Goal: Task Accomplishment & Management: Manage account settings

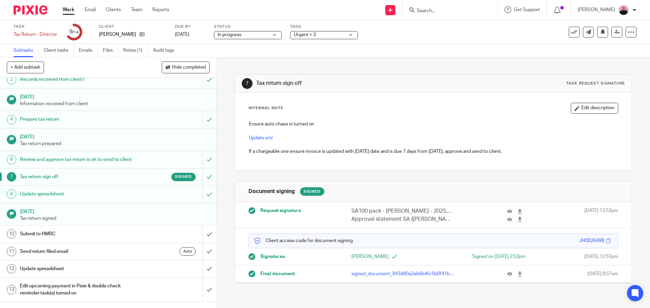
scroll to position [47, 0]
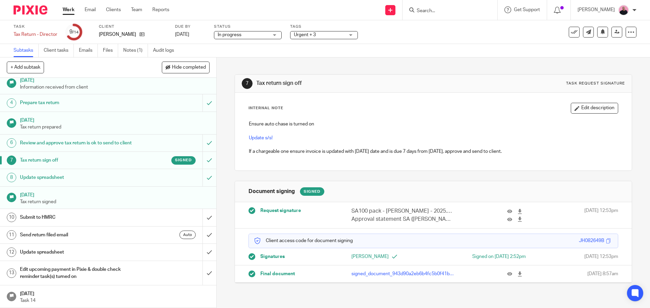
click at [126, 219] on h1 "Submit to HMRC" at bounding box center [78, 218] width 117 height 10
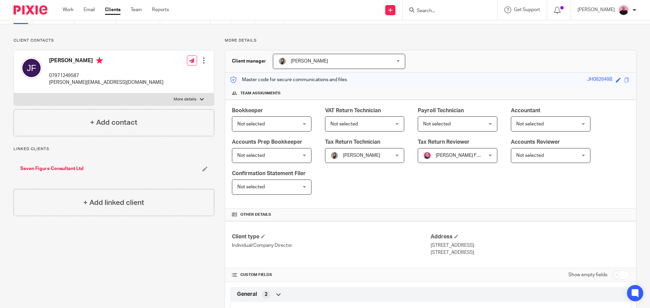
scroll to position [135, 0]
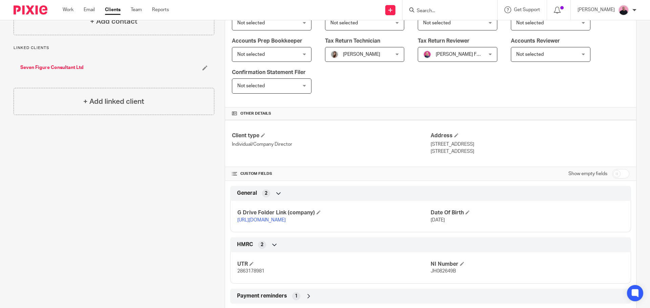
click at [286, 219] on link "https://drive.google.com/drive/folders/1wtFhQLSpMwAgwUkEtsE4-xwKe0Y8nlCo?usp=dr…" at bounding box center [261, 220] width 48 height 5
click at [616, 177] on input "checkbox" at bounding box center [620, 173] width 17 height 9
checkbox input "true"
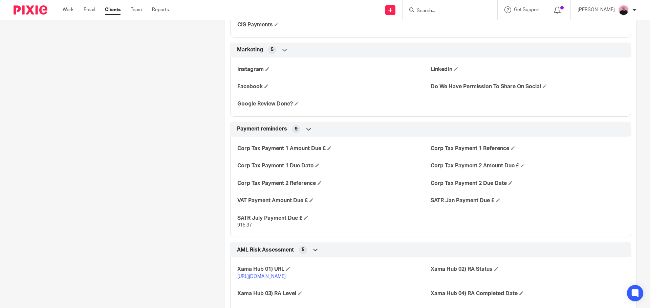
scroll to position [1016, 0]
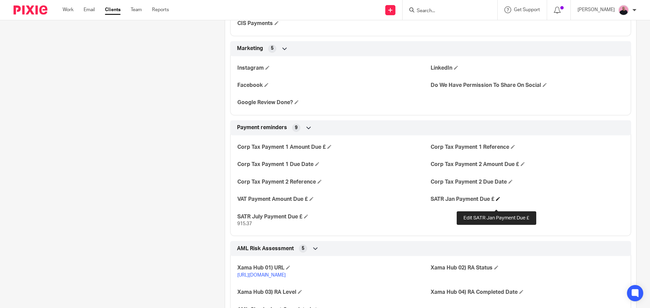
click at [496, 201] on span at bounding box center [498, 199] width 4 height 4
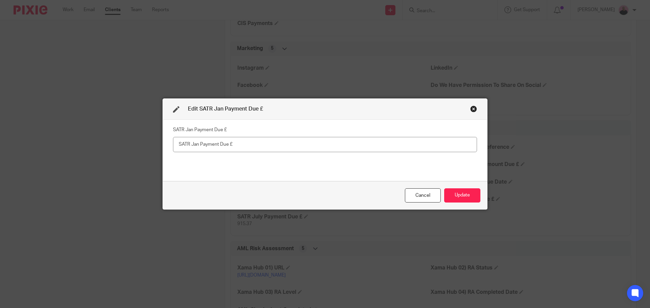
click at [288, 143] on input "text" at bounding box center [325, 144] width 304 height 15
click at [280, 148] on input "text" at bounding box center [325, 144] width 304 height 15
paste input "2,862.79"
type input "2,862.79"
click at [469, 196] on button "Update" at bounding box center [462, 196] width 36 height 15
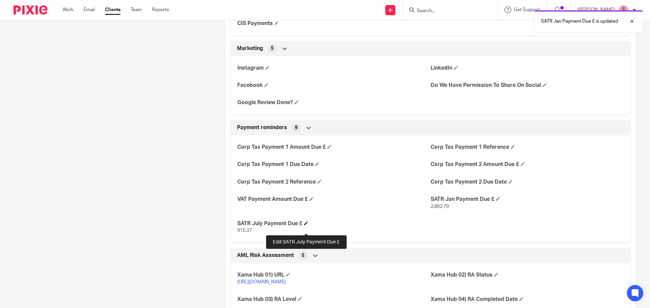
click at [305, 225] on span at bounding box center [306, 223] width 4 height 4
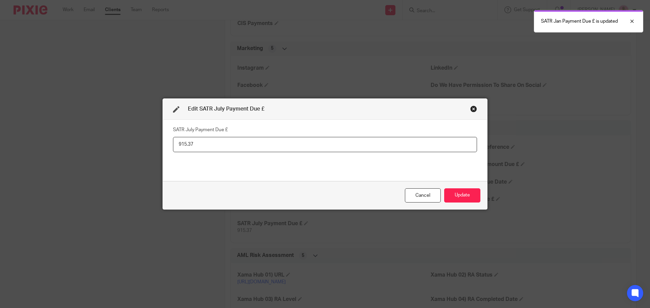
drag, startPoint x: 203, startPoint y: 142, endPoint x: 130, endPoint y: 142, distance: 73.5
click at [133, 145] on div "Edit SATR July Payment Due £ SATR July Payment Due £ 915.37 Cancel Update" at bounding box center [325, 154] width 650 height 308
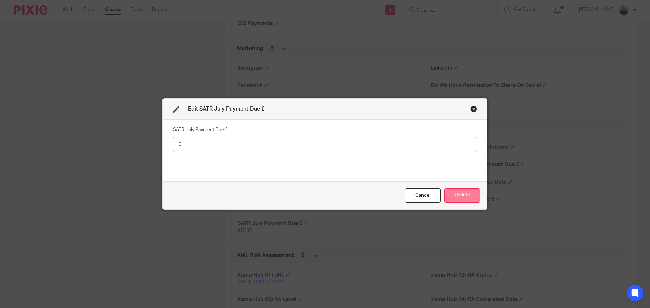
type input "0"
click at [457, 194] on button "Update" at bounding box center [462, 196] width 36 height 15
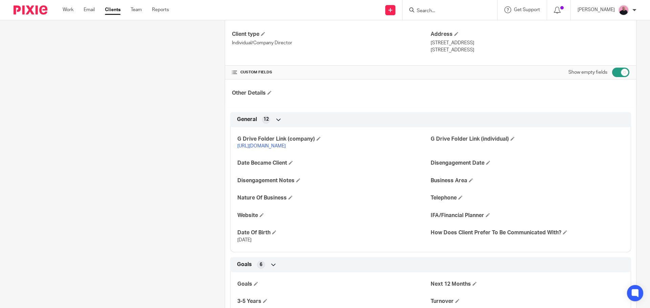
scroll to position [68, 0]
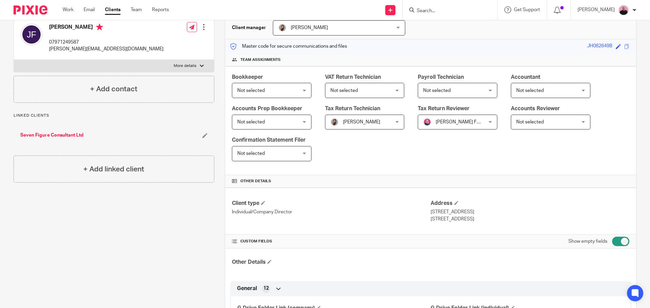
click at [612, 244] on input "checkbox" at bounding box center [620, 241] width 17 height 9
checkbox input "false"
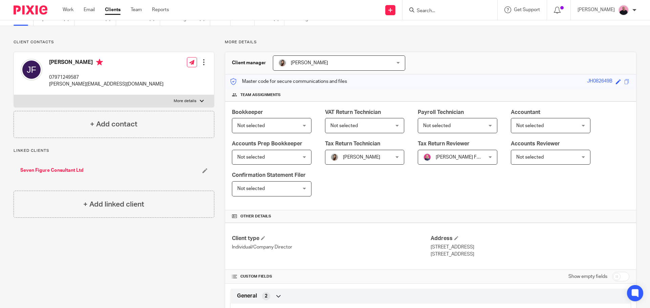
scroll to position [0, 0]
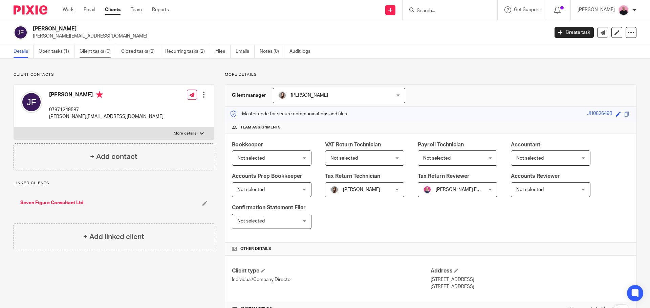
click at [88, 52] on link "Client tasks (0)" at bounding box center [98, 51] width 37 height 13
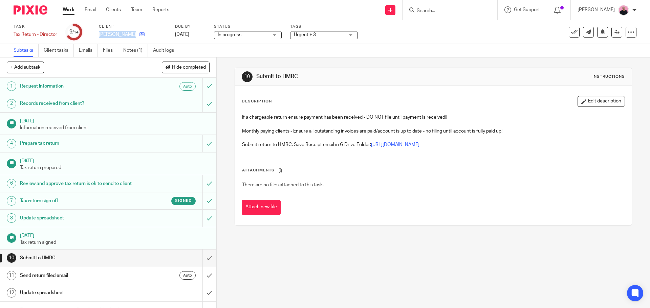
drag, startPoint x: 100, startPoint y: 36, endPoint x: 135, endPoint y: 36, distance: 34.9
click at [135, 36] on div "[PERSON_NAME]" at bounding box center [133, 34] width 68 height 7
copy div "[PERSON_NAME]"
click at [419, 146] on link "https://drive.google.com/drive/folders/1wtFhQLSpMwAgwUkEtsE4-xwKe0Y8nlCo?usp=dr…" at bounding box center [395, 145] width 48 height 5
click at [203, 265] on input "submit" at bounding box center [108, 258] width 216 height 17
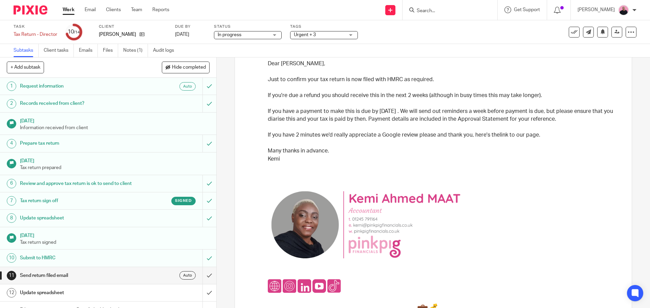
scroll to position [168, 0]
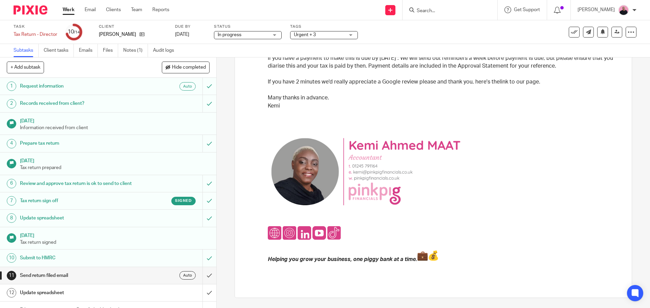
click at [143, 280] on div "Auto" at bounding box center [166, 276] width 59 height 8
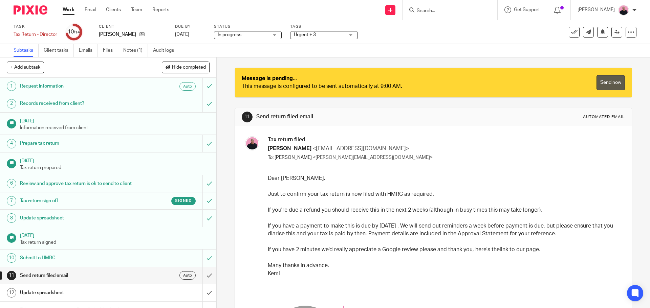
click at [596, 84] on link "Send now" at bounding box center [610, 82] width 28 height 15
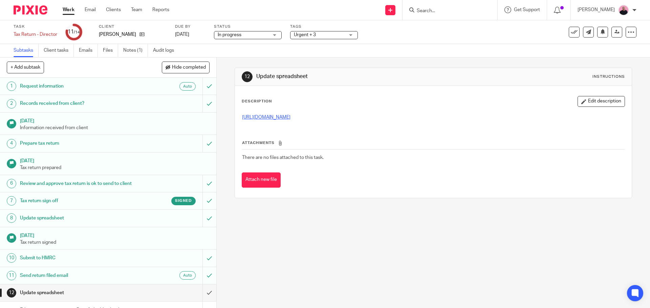
click at [290, 118] on link "[URL][DOMAIN_NAME]" at bounding box center [266, 117] width 48 height 5
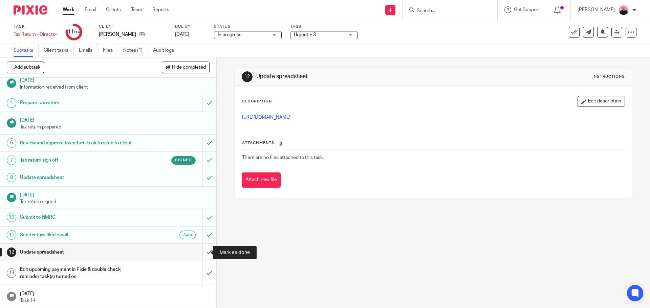
click at [201, 253] on input "submit" at bounding box center [108, 252] width 216 height 17
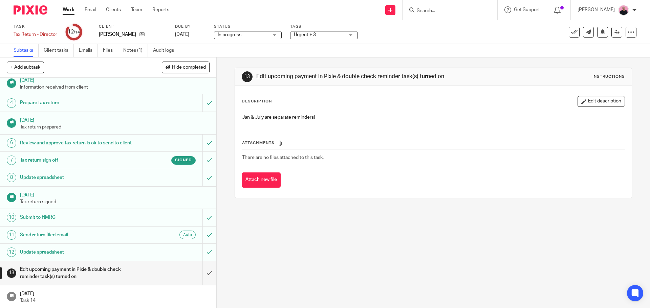
scroll to position [47, 0]
click at [202, 274] on input "submit" at bounding box center [108, 273] width 216 height 24
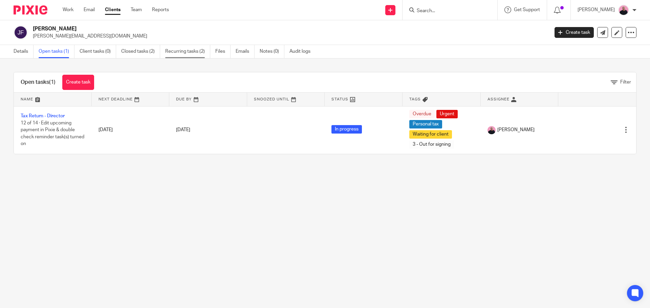
click at [183, 52] on link "Recurring tasks (2)" at bounding box center [187, 51] width 45 height 13
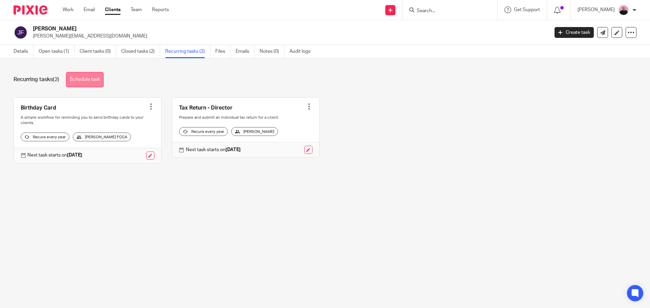
click at [83, 81] on link "Schedule task" at bounding box center [85, 79] width 38 height 15
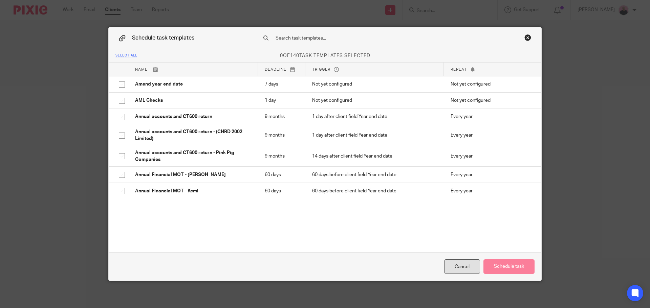
click at [461, 266] on div "Cancel" at bounding box center [462, 267] width 36 height 15
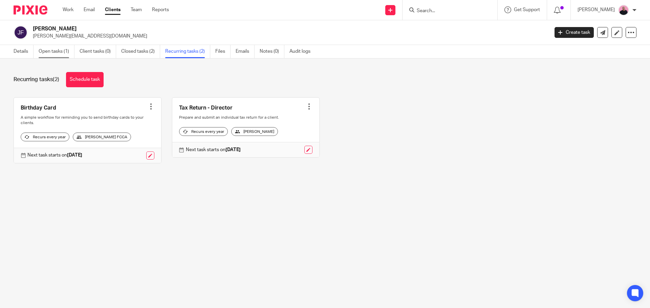
click at [49, 52] on link "Open tasks (1)" at bounding box center [57, 51] width 36 height 13
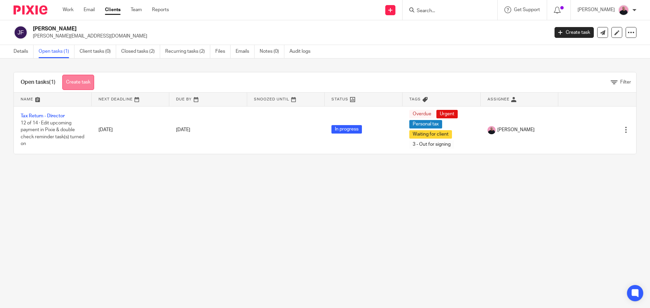
click at [75, 79] on link "Create task" at bounding box center [78, 82] width 32 height 15
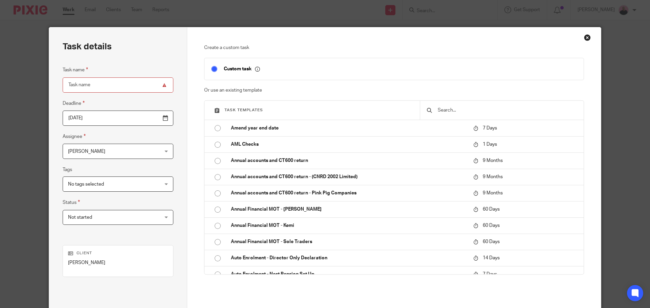
click at [587, 39] on div "Close this dialog window" at bounding box center [587, 37] width 7 height 7
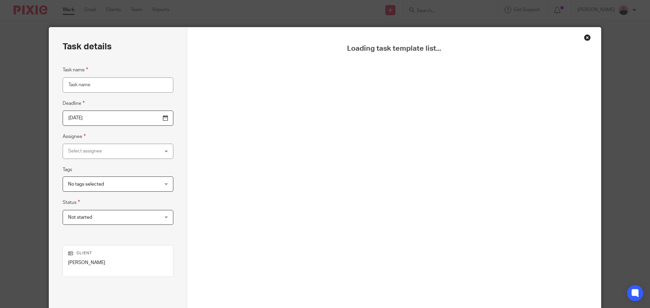
click at [585, 38] on div "Close this dialog window" at bounding box center [587, 37] width 7 height 7
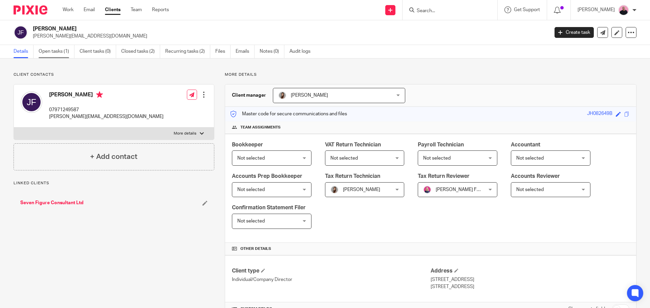
click at [59, 52] on link "Open tasks (1)" at bounding box center [57, 51] width 36 height 13
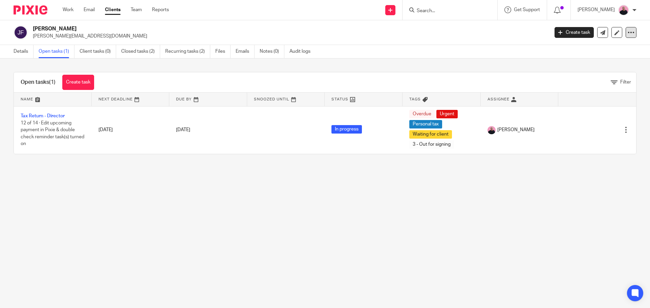
click at [628, 33] on icon at bounding box center [631, 32] width 7 height 7
click at [193, 48] on link "Recurring tasks (2)" at bounding box center [187, 51] width 45 height 13
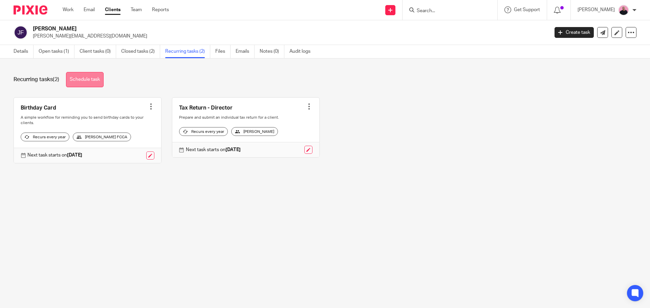
click at [94, 85] on link "Schedule task" at bounding box center [85, 79] width 38 height 15
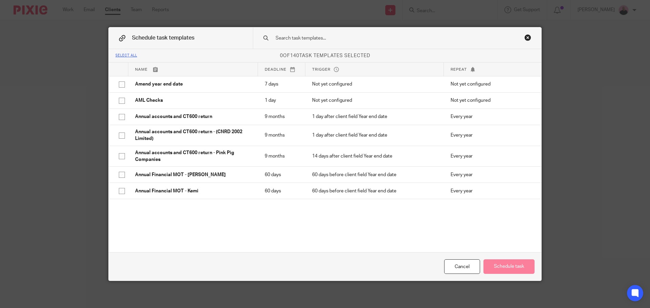
drag, startPoint x: 536, startPoint y: 91, endPoint x: 302, endPoint y: 38, distance: 239.8
click at [302, 38] on input "text" at bounding box center [386, 38] width 223 height 7
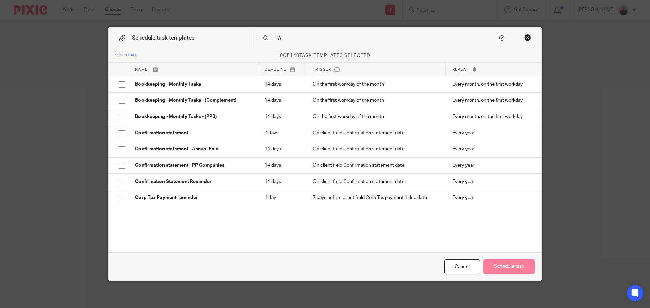
type input "T"
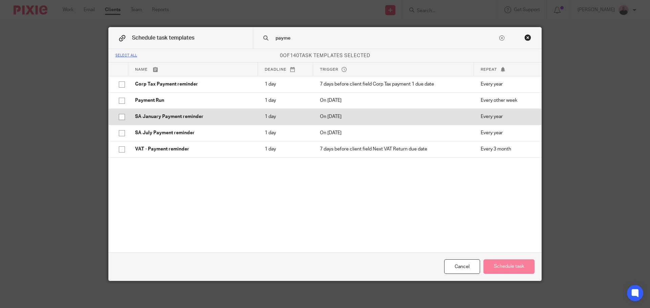
type input "payme"
click at [120, 118] on input "checkbox" at bounding box center [121, 117] width 13 height 13
checkbox input "true"
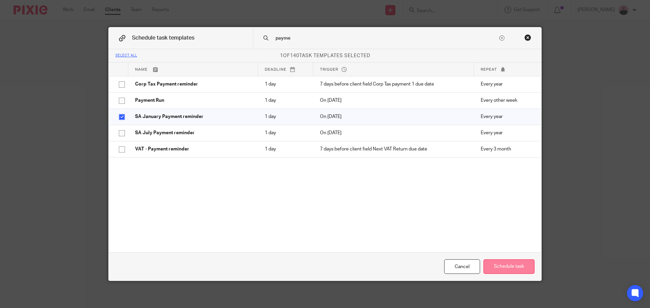
click at [505, 270] on button "Schedule task" at bounding box center [508, 267] width 51 height 15
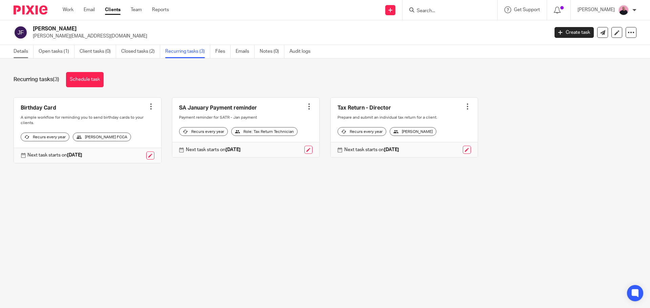
click at [16, 50] on link "Details" at bounding box center [24, 51] width 20 height 13
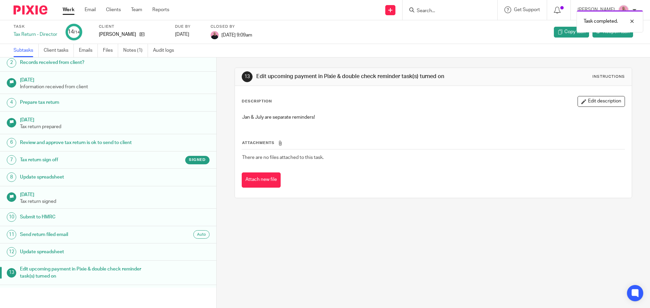
scroll to position [41, 0]
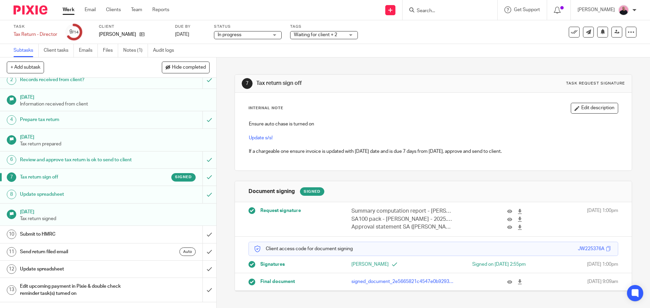
scroll to position [47, 0]
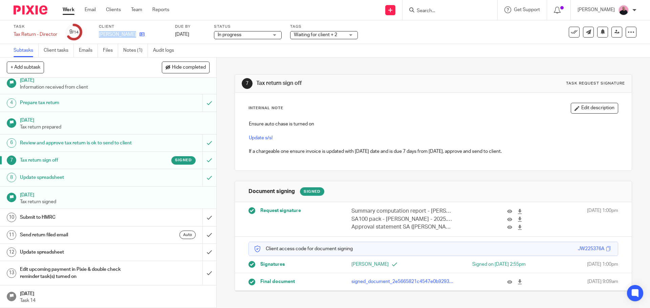
drag, startPoint x: 99, startPoint y: 34, endPoint x: 135, endPoint y: 35, distance: 35.9
click at [135, 35] on div "[PERSON_NAME]" at bounding box center [133, 34] width 68 height 7
copy div "[PERSON_NAME]"
click at [143, 218] on div "Submit to HMRC" at bounding box center [108, 218] width 176 height 10
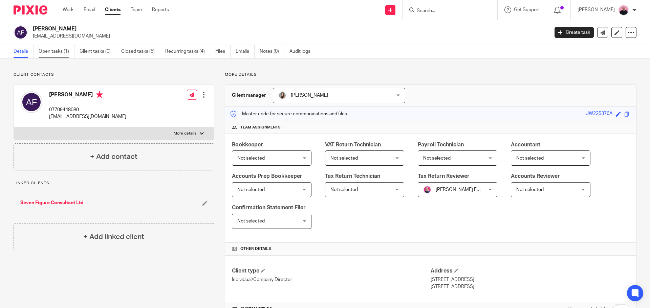
click at [56, 54] on link "Open tasks (1)" at bounding box center [57, 51] width 36 height 13
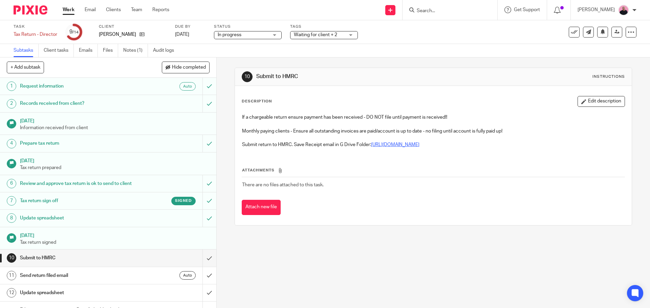
click at [419, 145] on link "https://drive.google.com/drive/folders/1k2kyYgkI8BePz16cAgje9JAOqrXJdPWv?usp=dr…" at bounding box center [395, 145] width 48 height 5
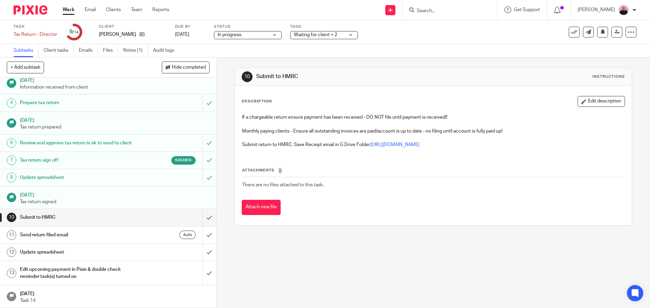
scroll to position [47, 0]
click at [203, 219] on input "submit" at bounding box center [108, 217] width 216 height 17
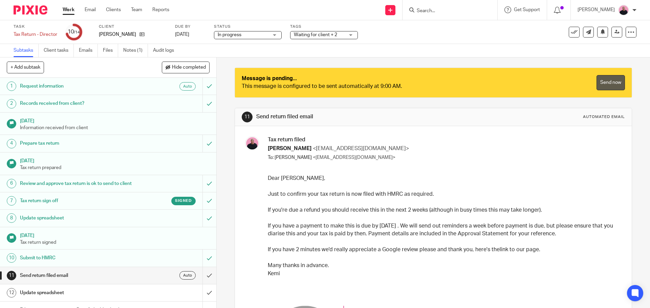
click at [601, 85] on link "Send now" at bounding box center [610, 82] width 28 height 15
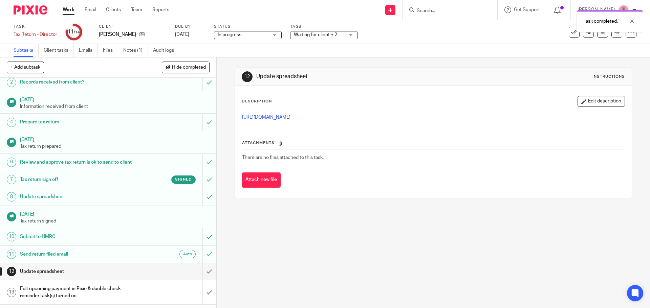
scroll to position [47, 0]
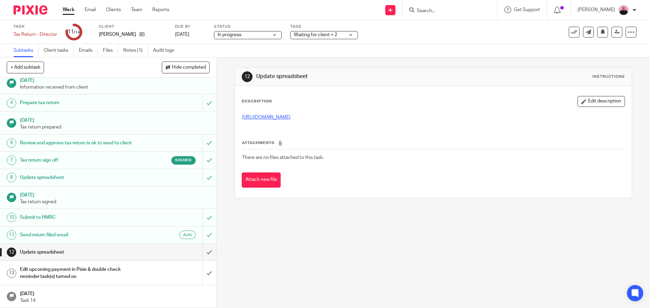
click at [290, 116] on link "https://docs.google.com/spreadsheets/d/12txNbY2JtOWOW-bO2A8kuvTpfL_sWeZgMyHH0_H…" at bounding box center [266, 117] width 48 height 5
click at [203, 252] on input "submit" at bounding box center [108, 252] width 216 height 17
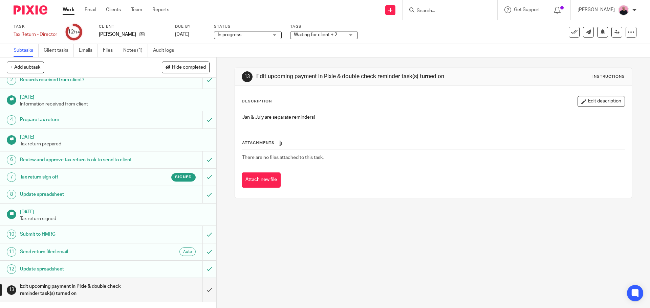
scroll to position [47, 0]
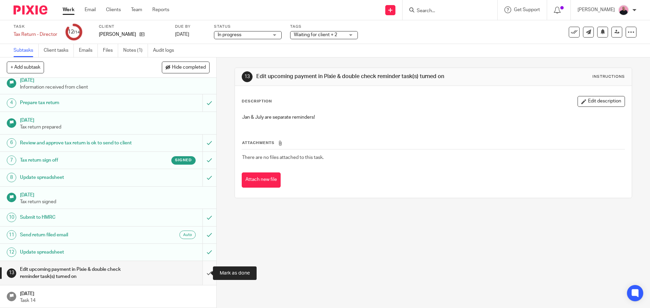
click at [204, 277] on input "submit" at bounding box center [108, 273] width 216 height 24
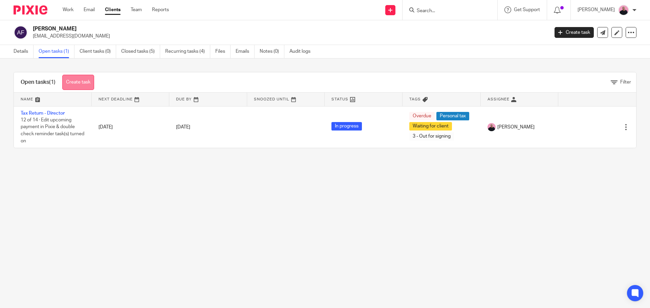
click at [79, 82] on link "Create task" at bounding box center [78, 82] width 32 height 15
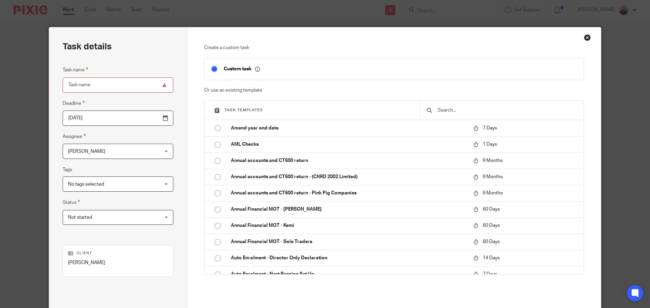
click at [584, 37] on div "Close this dialog window" at bounding box center [587, 37] width 7 height 7
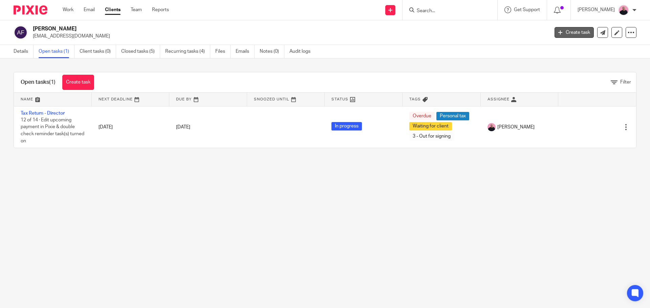
click at [570, 34] on link "Create task" at bounding box center [574, 32] width 39 height 11
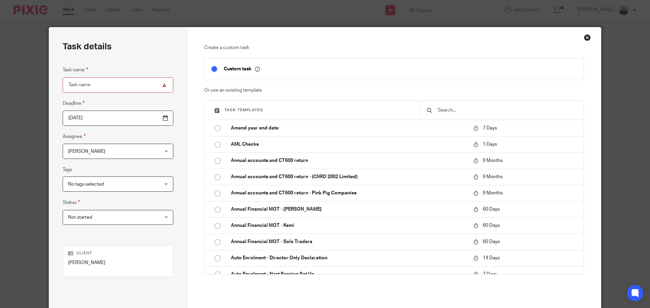
click at [585, 38] on div "Close this dialog window" at bounding box center [587, 37] width 7 height 7
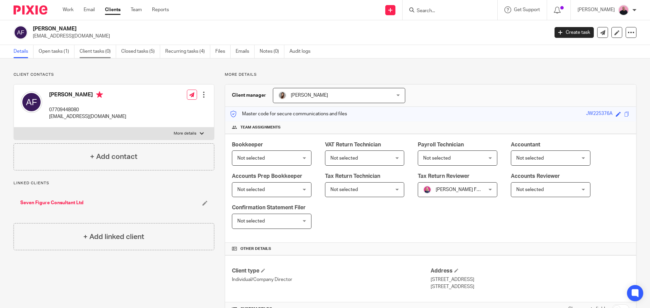
click at [95, 49] on link "Client tasks (0)" at bounding box center [98, 51] width 37 height 13
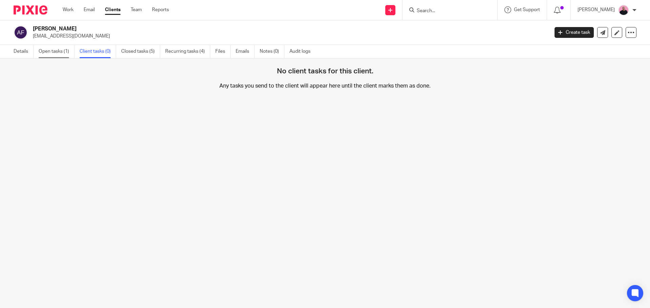
click at [58, 51] on link "Open tasks (1)" at bounding box center [57, 51] width 36 height 13
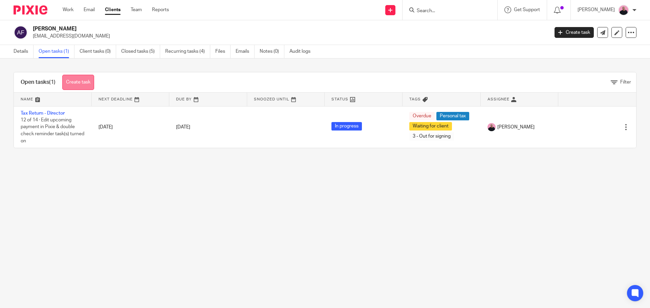
click at [84, 87] on link "Create task" at bounding box center [78, 82] width 32 height 15
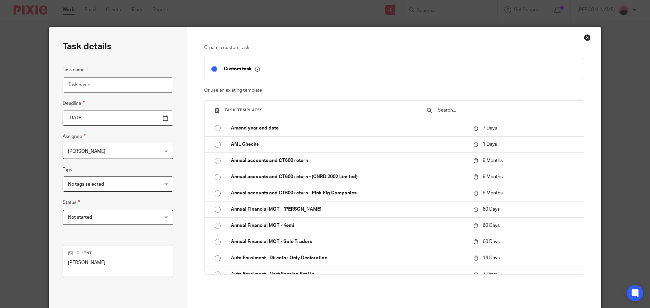
click at [452, 113] on input "text" at bounding box center [507, 110] width 140 height 7
click at [584, 38] on div "Close this dialog window" at bounding box center [587, 37] width 7 height 7
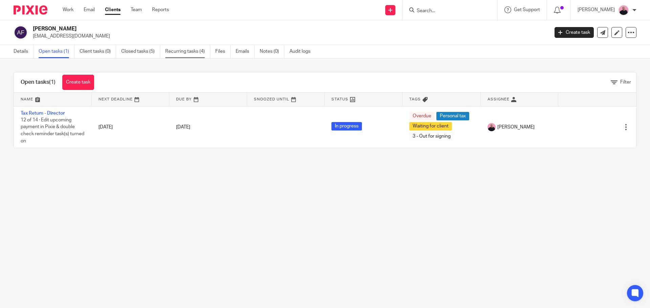
click at [183, 54] on link "Recurring tasks (4)" at bounding box center [187, 51] width 45 height 13
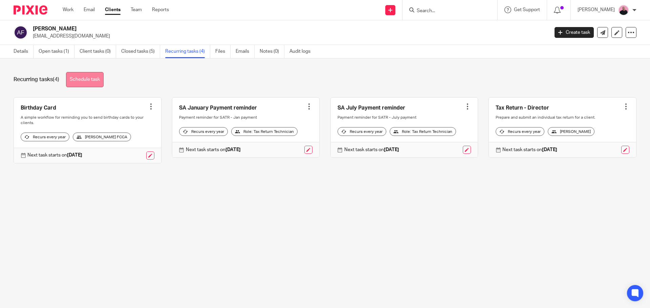
click at [91, 75] on link "Schedule task" at bounding box center [85, 79] width 38 height 15
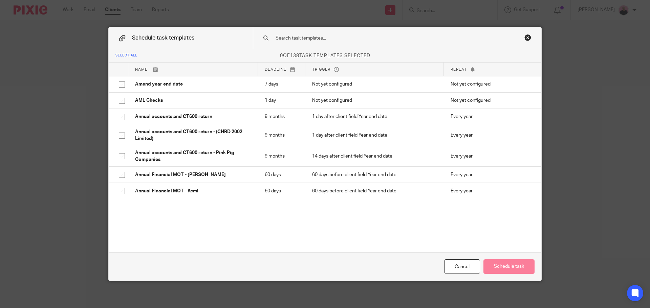
click at [525, 37] on div "Close this dialog window" at bounding box center [527, 37] width 7 height 7
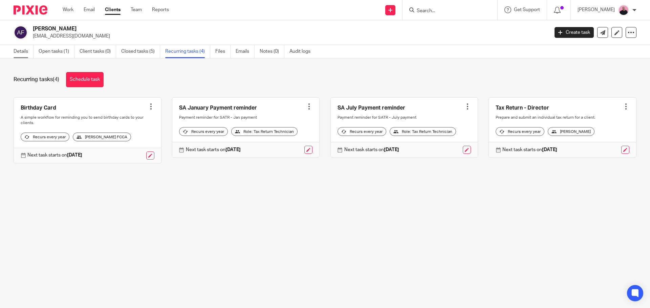
click at [24, 53] on link "Details" at bounding box center [24, 51] width 20 height 13
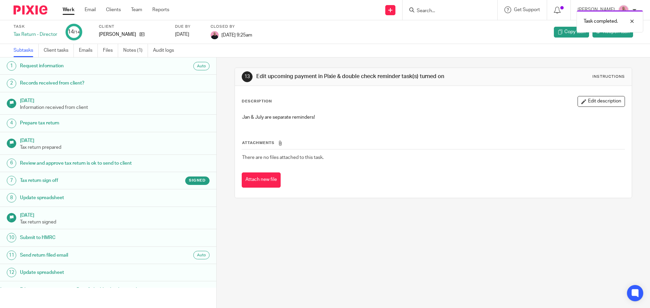
scroll to position [41, 0]
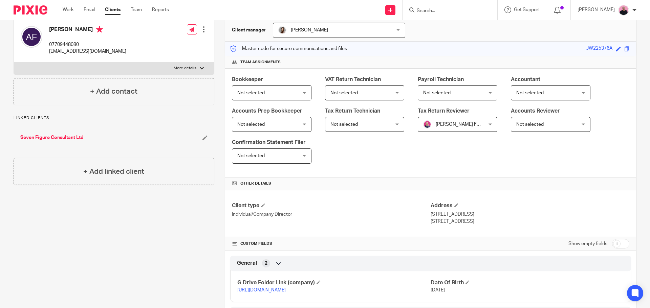
scroll to position [169, 0]
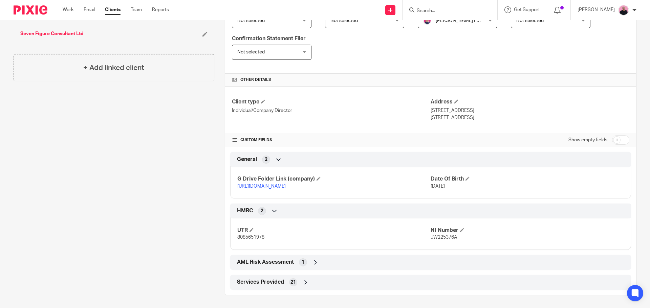
click at [620, 143] on input "checkbox" at bounding box center [620, 139] width 17 height 9
checkbox input "true"
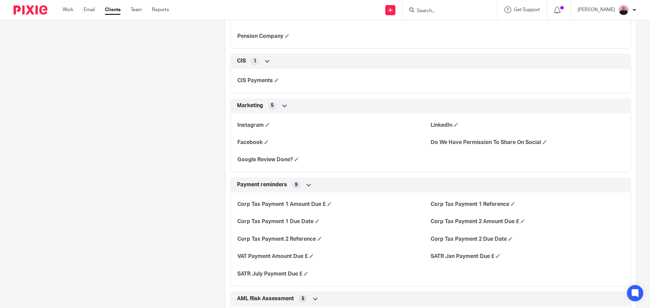
scroll to position [1049, 0]
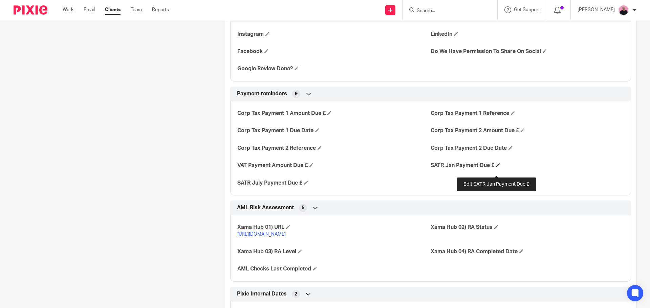
click at [497, 167] on span at bounding box center [498, 165] width 4 height 4
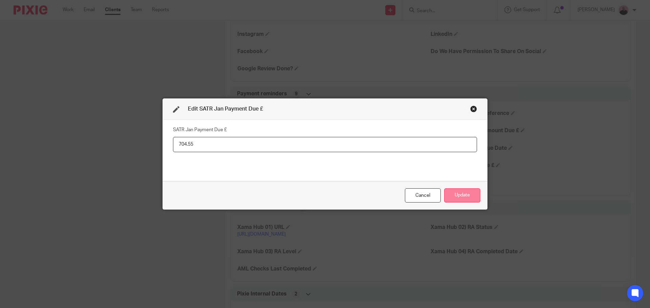
type input "704.55"
click at [459, 197] on button "Update" at bounding box center [462, 196] width 36 height 15
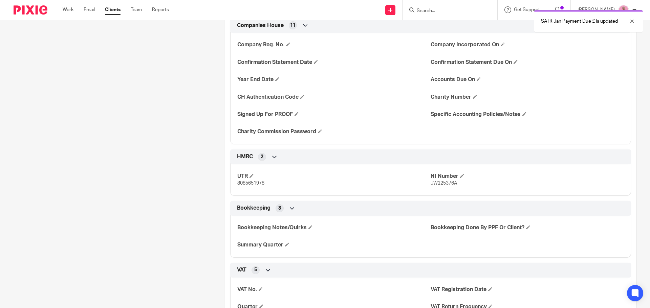
scroll to position [508, 0]
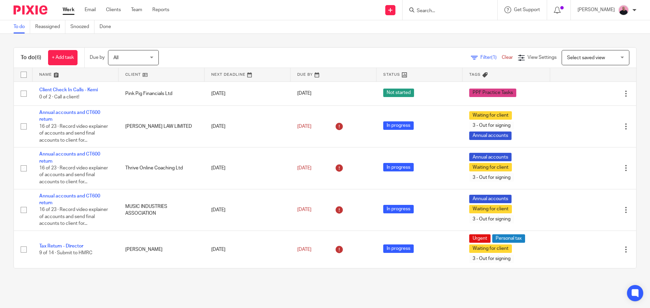
scroll to position [38, 0]
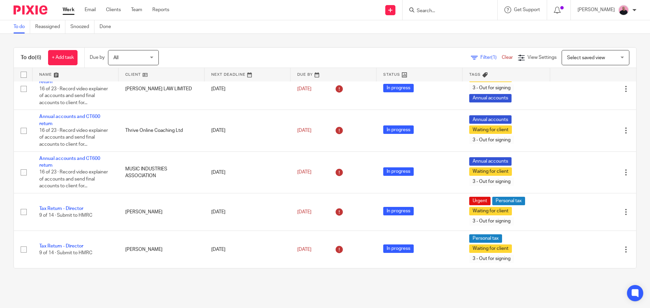
click at [443, 8] on input "Search" at bounding box center [446, 11] width 61 height 6
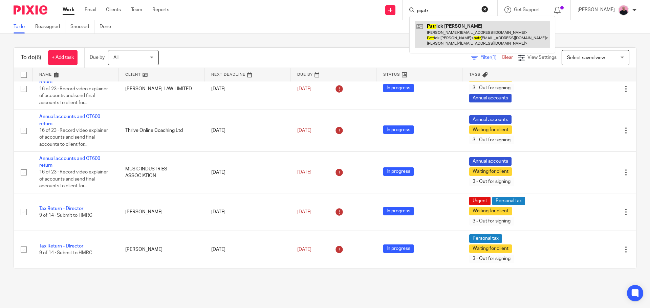
type input "pqatr"
click at [454, 27] on link at bounding box center [482, 34] width 135 height 27
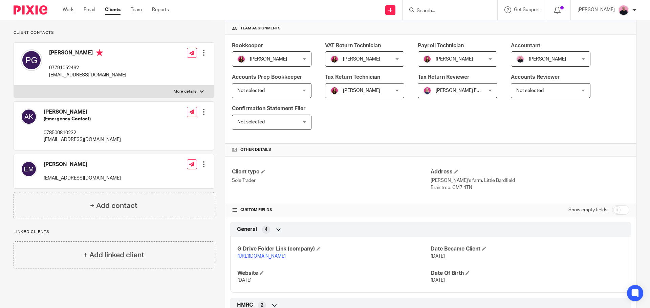
scroll to position [102, 0]
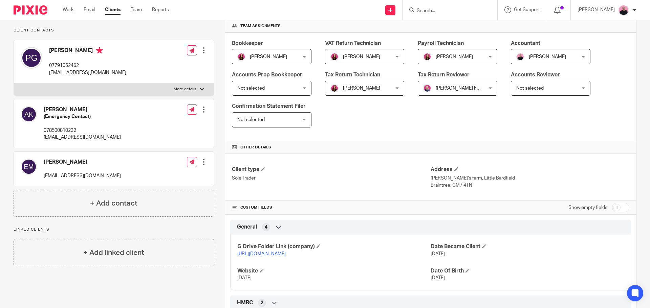
click at [444, 10] on input "Search" at bounding box center [446, 11] width 61 height 6
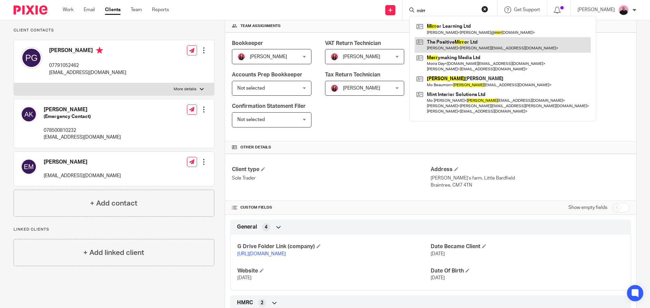
type input "mirr"
click at [473, 47] on link at bounding box center [503, 45] width 176 height 16
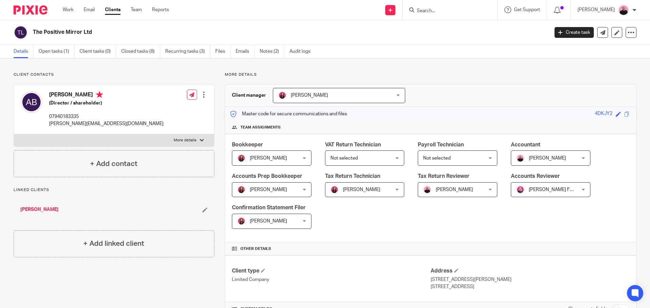
click at [448, 7] on form at bounding box center [452, 10] width 72 height 8
click at [449, 12] on input "Search" at bounding box center [446, 11] width 61 height 6
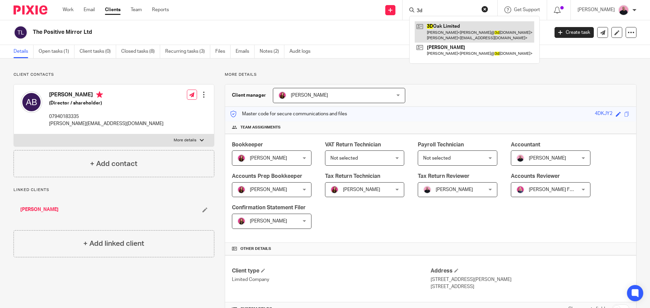
type input "3d"
click at [453, 35] on link at bounding box center [475, 31] width 120 height 21
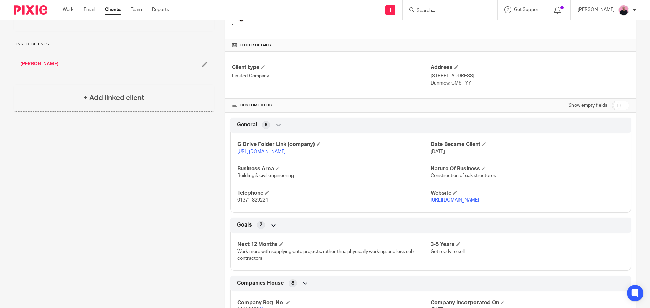
scroll to position [339, 0]
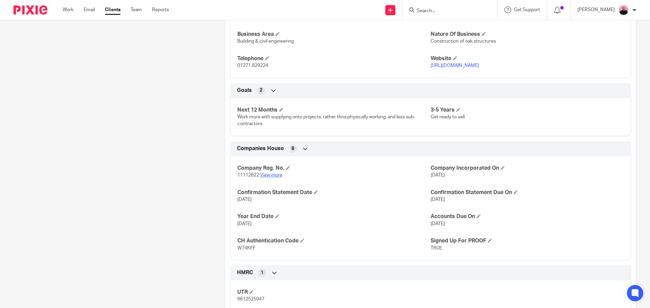
click at [276, 178] on link "View more" at bounding box center [271, 175] width 22 height 5
click at [442, 9] on input "Search" at bounding box center [446, 11] width 61 height 6
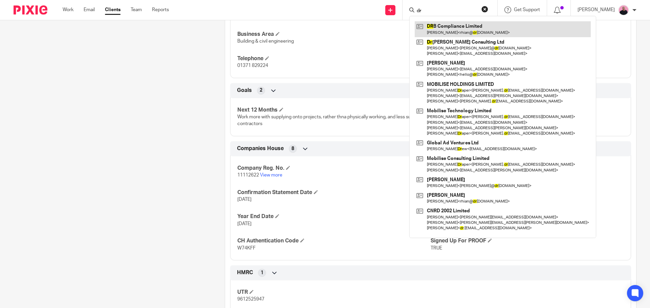
type input "dr"
click at [463, 33] on link at bounding box center [503, 29] width 176 height 16
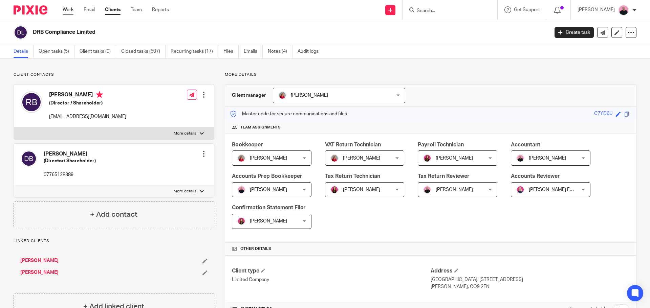
click at [69, 9] on link "Work" at bounding box center [68, 9] width 11 height 7
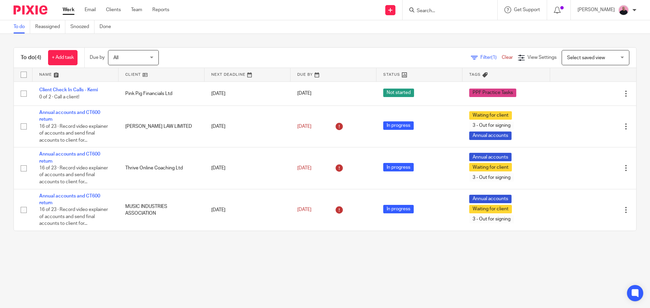
click at [432, 13] on input "Search" at bounding box center [446, 11] width 61 height 6
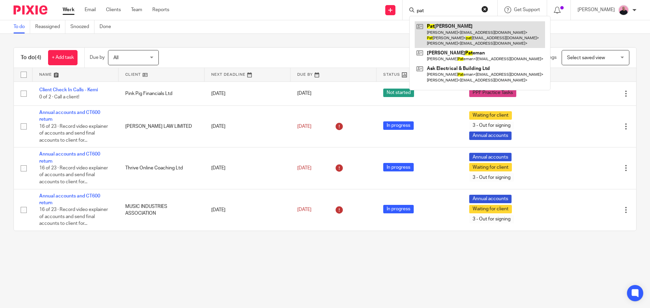
type input "pat"
click at [457, 27] on link at bounding box center [480, 34] width 130 height 27
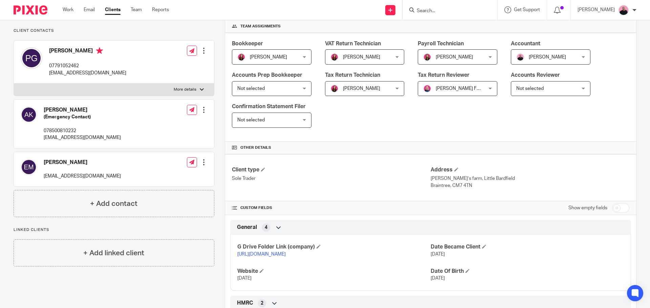
scroll to position [102, 0]
